Goal: Information Seeking & Learning: Find specific fact

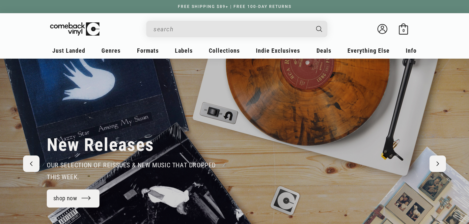
scroll to position [0, 0]
click at [178, 26] on input "When autocomplete results are available use up and down arrows to review and en…" at bounding box center [231, 29] width 156 height 14
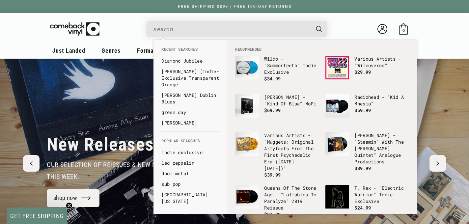
paste input "[PERSON_NAME] & [PERSON_NAME] Live at the Legion"
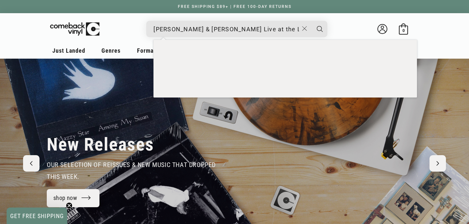
type input "[PERSON_NAME] & [PERSON_NAME] Live at the Legion"
click at [312, 21] on button "Search" at bounding box center [320, 29] width 16 height 16
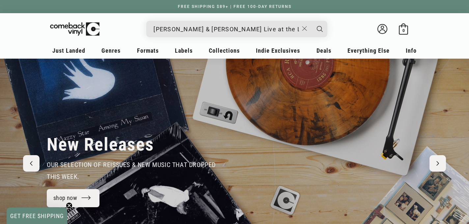
click at [312, 21] on button "Search" at bounding box center [320, 29] width 16 height 16
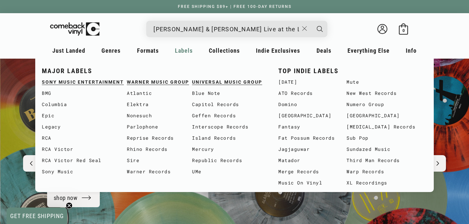
scroll to position [0, 469]
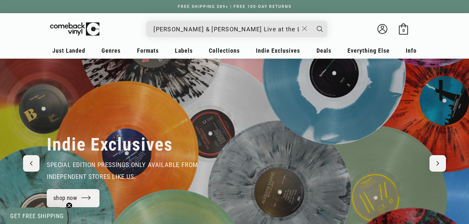
click at [294, 28] on input "[PERSON_NAME] & [PERSON_NAME] Live at the Legion" at bounding box center [225, 29] width 145 height 14
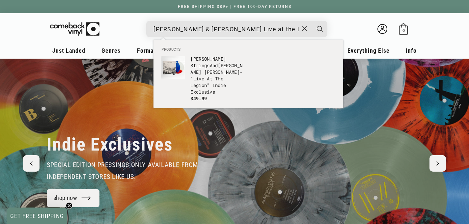
click at [312, 21] on button "Search" at bounding box center [320, 29] width 16 height 16
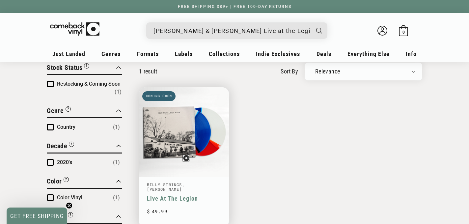
scroll to position [73, 0]
